Goal: Information Seeking & Learning: Learn about a topic

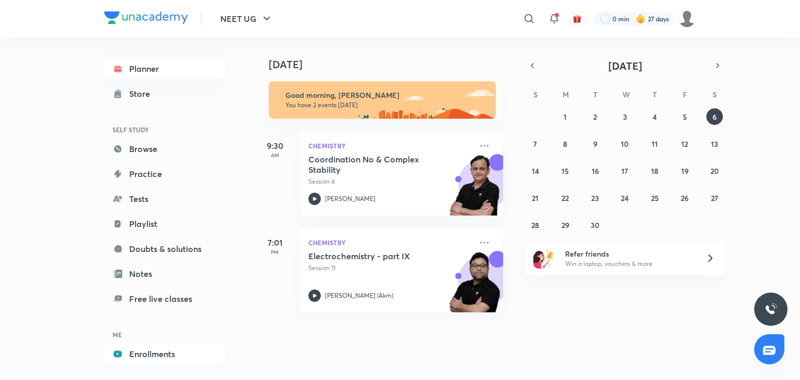
click at [149, 359] on link "Enrollments" at bounding box center [164, 354] width 121 height 21
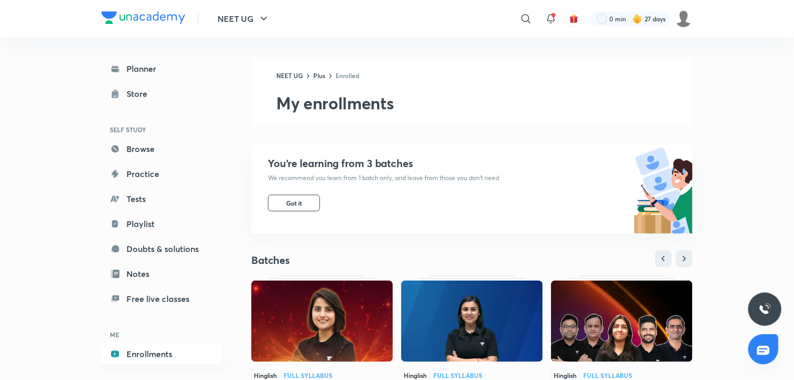
click at [325, 330] on img at bounding box center [322, 321] width 142 height 81
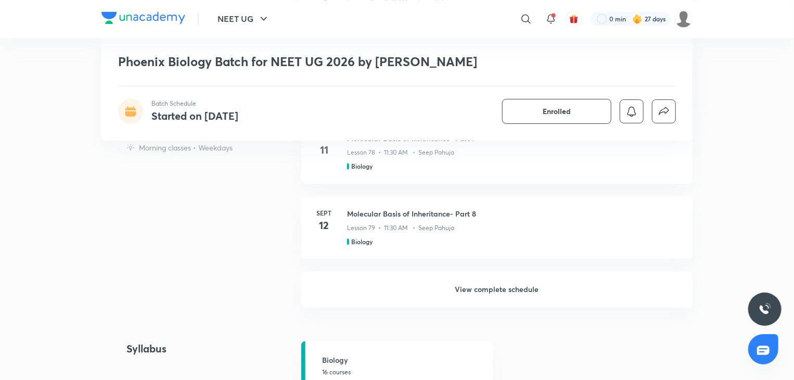
scroll to position [1001, 0]
click at [381, 283] on h6 "View complete schedule" at bounding box center [496, 288] width 391 height 36
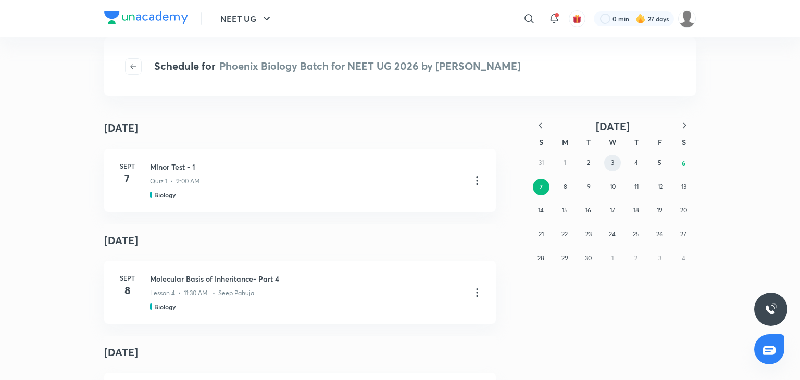
click at [611, 163] on abbr "3" at bounding box center [612, 163] width 3 height 8
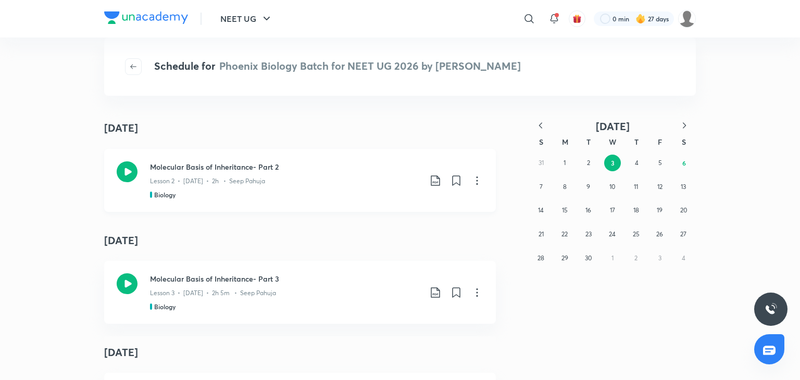
click at [334, 179] on div "Lesson 2 • Sept 3 • 2h • Seep Pahuja" at bounding box center [285, 179] width 271 height 14
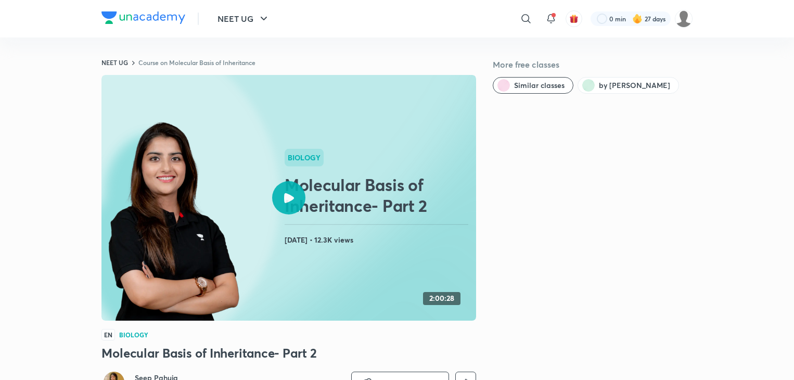
click at [269, 185] on circle at bounding box center [111, 198] width 337 height 337
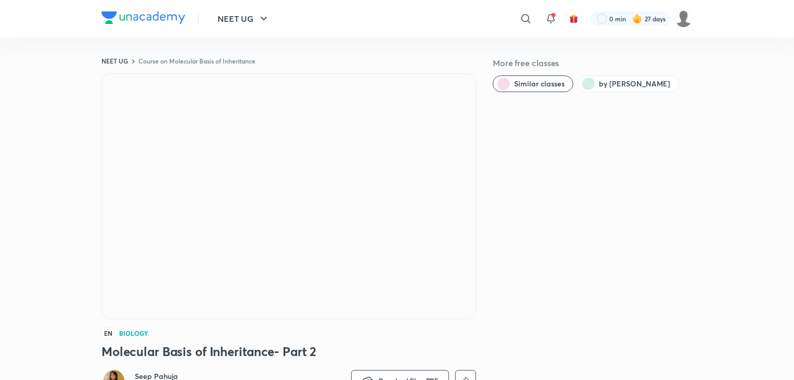
scroll to position [4, 0]
